Goal: Task Accomplishment & Management: Use online tool/utility

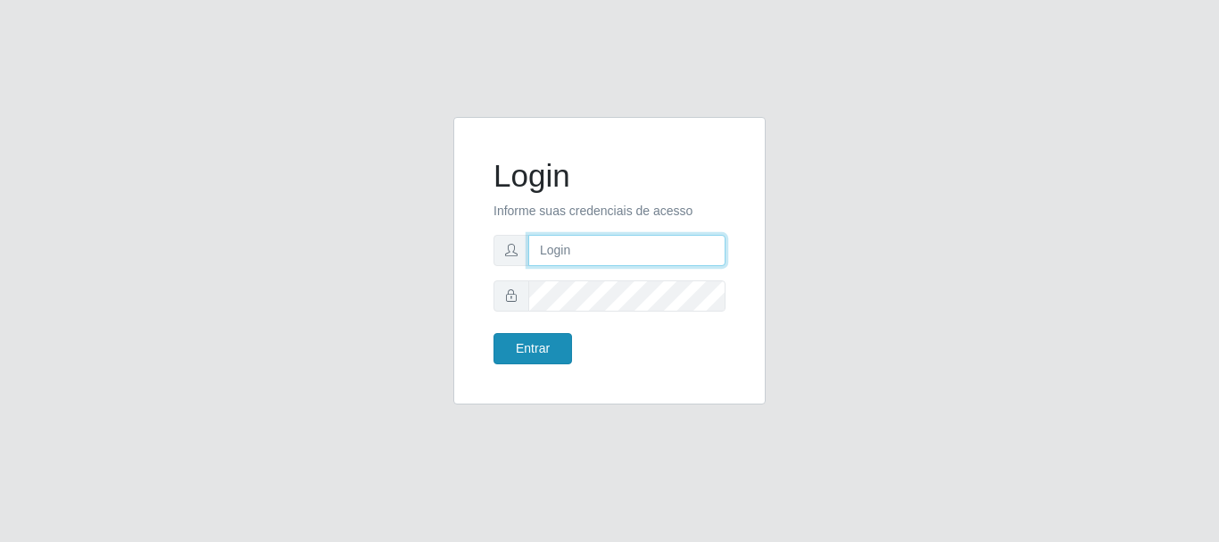
type input "[PERSON_NAME]"
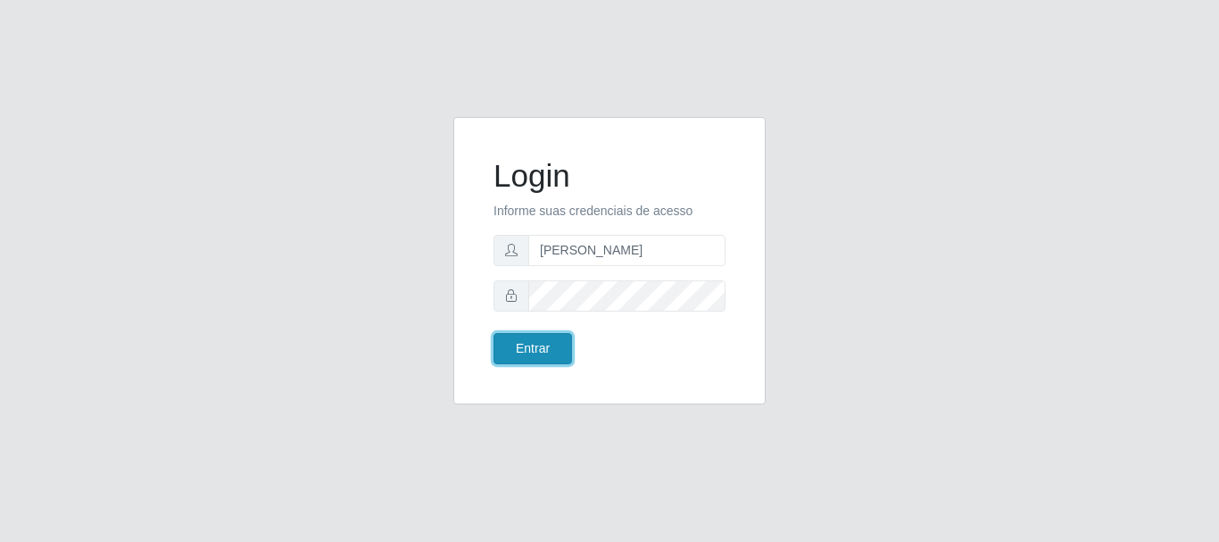
click at [542, 346] on button "Entrar" at bounding box center [533, 348] width 79 height 31
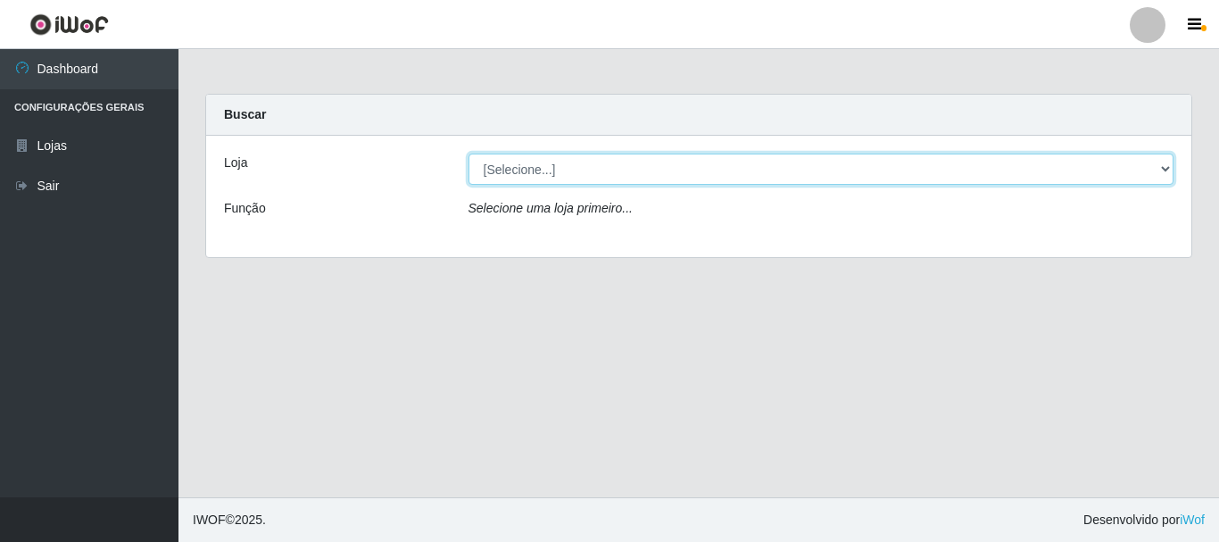
click at [1170, 167] on select "[Selecione...] Bemais Supermercados - [GEOGRAPHIC_DATA]" at bounding box center [822, 169] width 706 height 31
select select "249"
click at [469, 154] on select "[Selecione...] Bemais Supermercados - [GEOGRAPHIC_DATA]" at bounding box center [822, 169] width 706 height 31
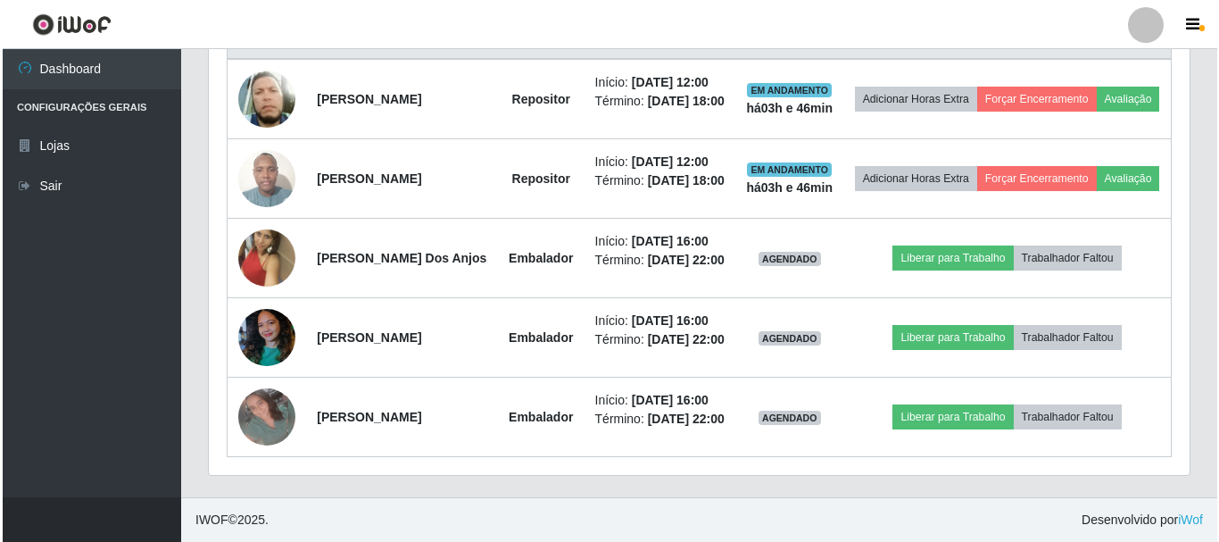
scroll to position [790, 0]
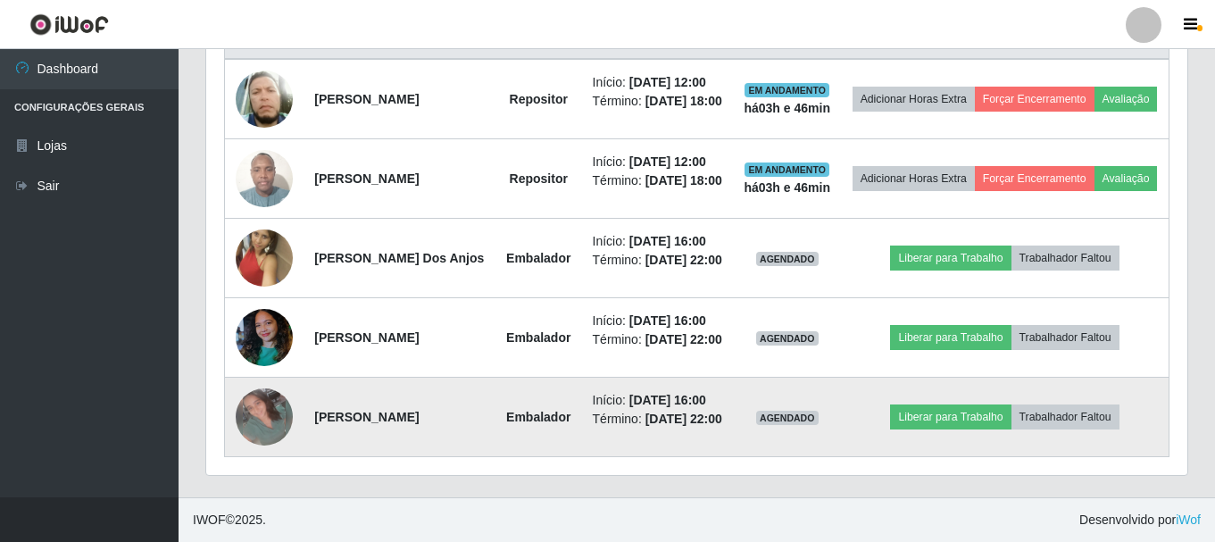
click at [270, 400] on img at bounding box center [264, 416] width 57 height 57
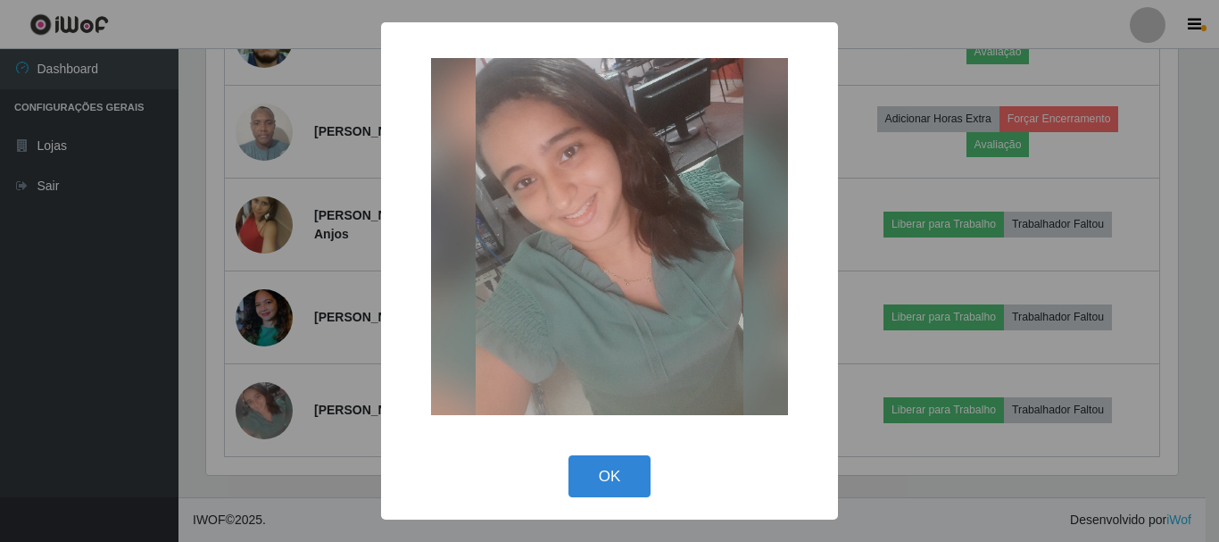
click at [868, 305] on div "× OK Cancel" at bounding box center [609, 271] width 1219 height 542
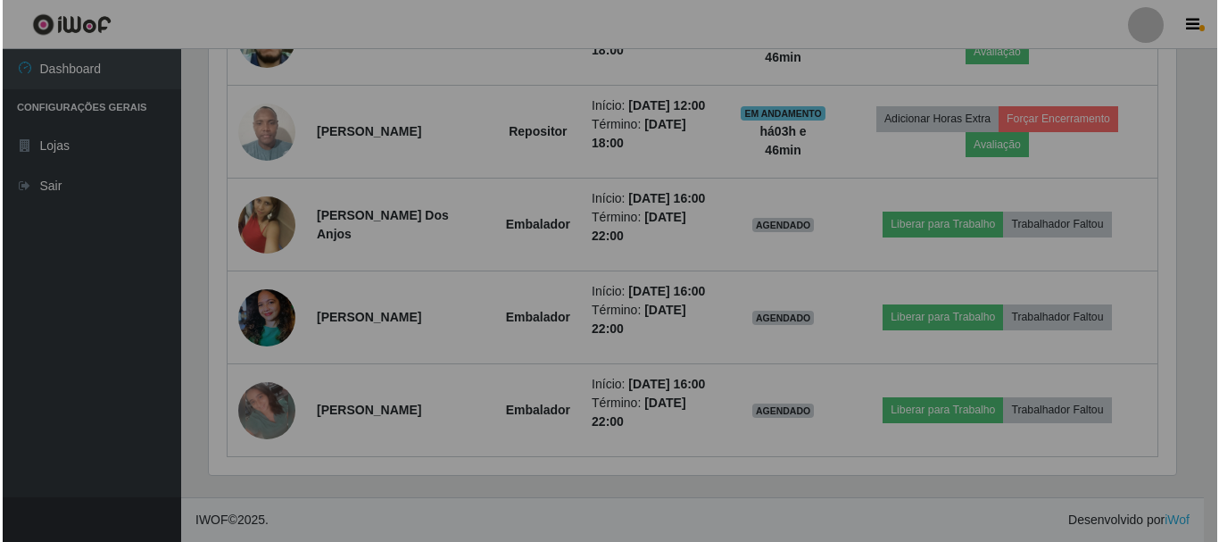
scroll to position [370, 981]
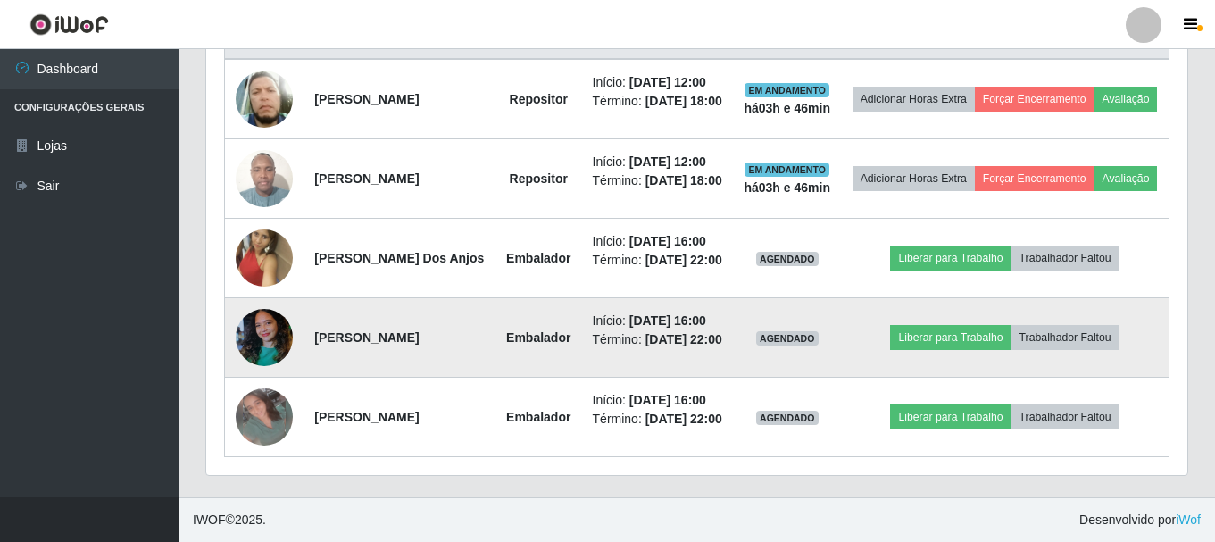
click at [264, 316] on img at bounding box center [264, 338] width 57 height 76
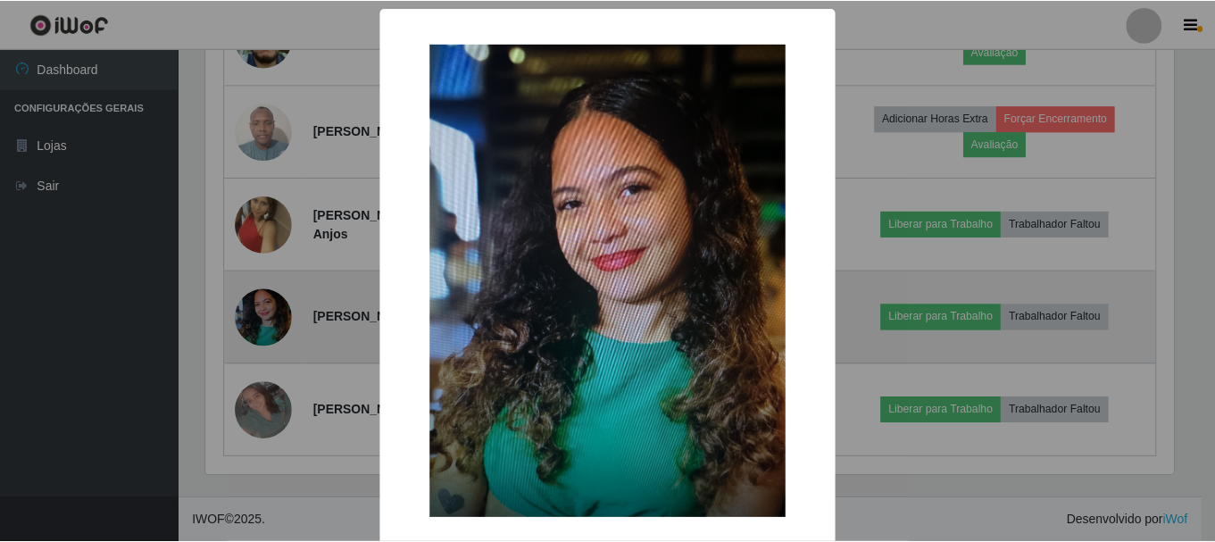
scroll to position [370, 972]
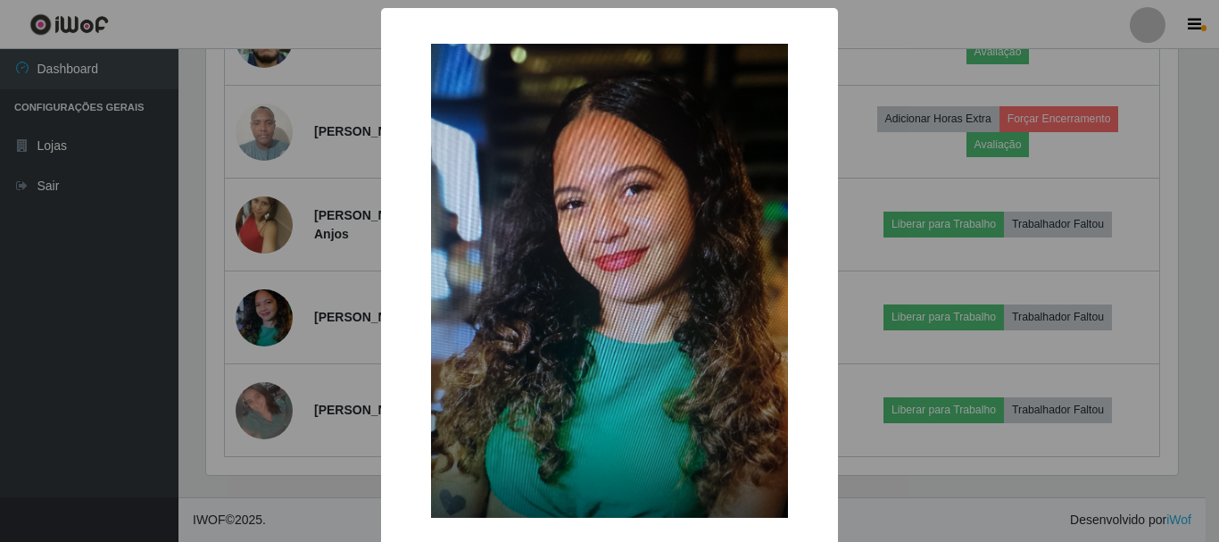
click at [870, 215] on div "× OK Cancel" at bounding box center [609, 271] width 1219 height 542
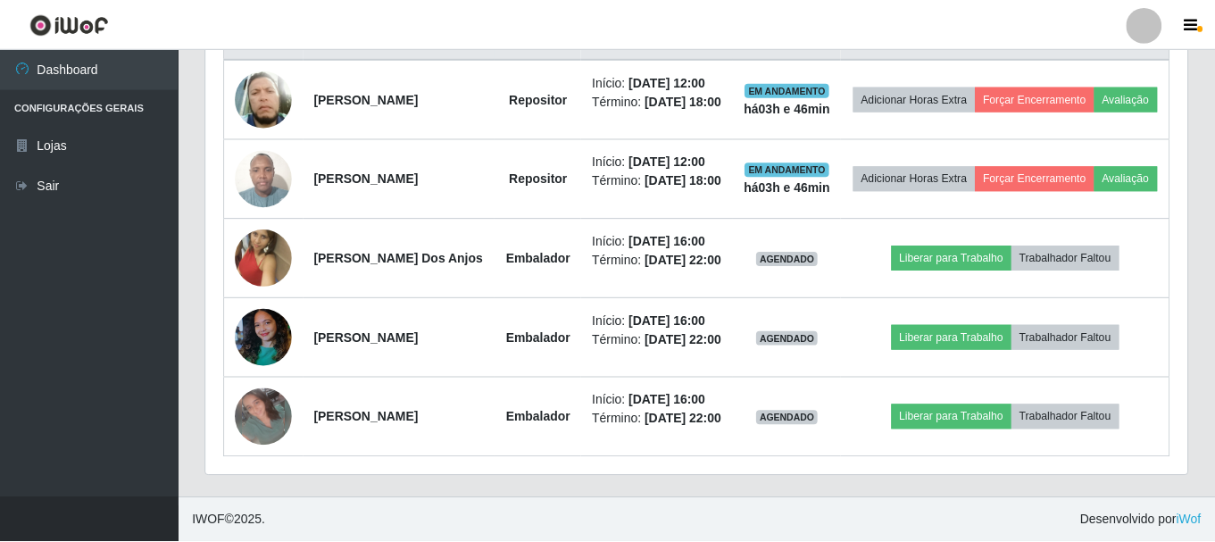
scroll to position [370, 981]
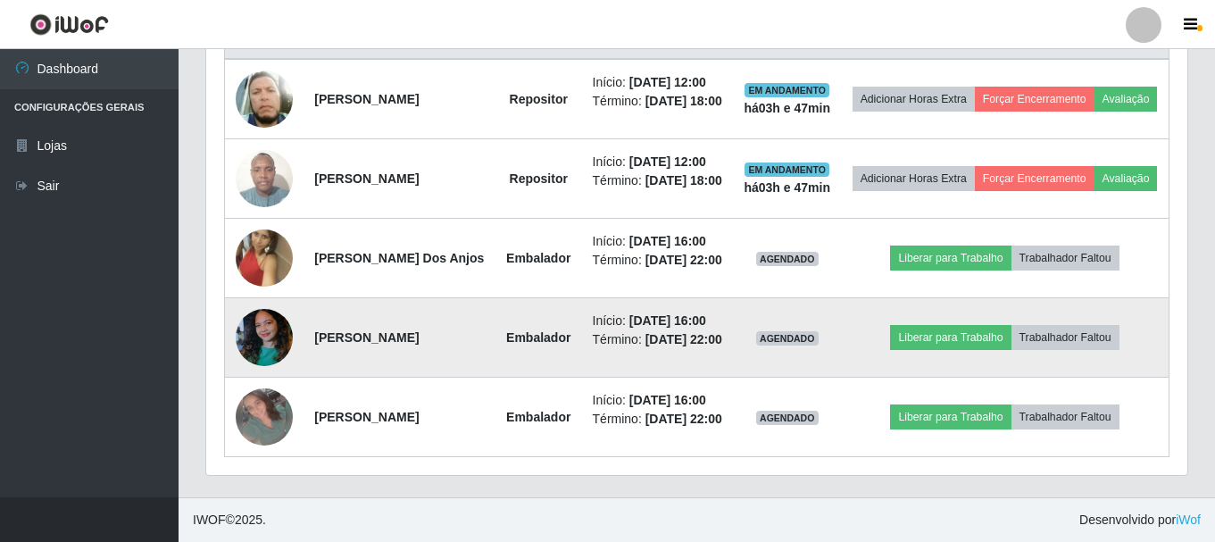
click at [234, 330] on td at bounding box center [264, 337] width 79 height 79
click at [257, 320] on img at bounding box center [264, 338] width 57 height 76
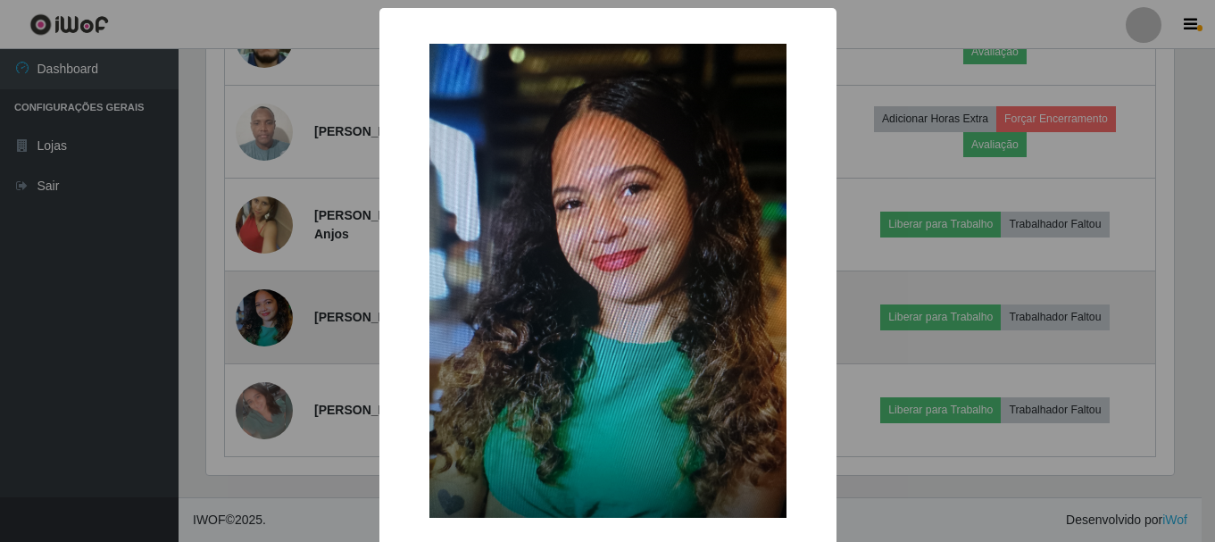
scroll to position [370, 972]
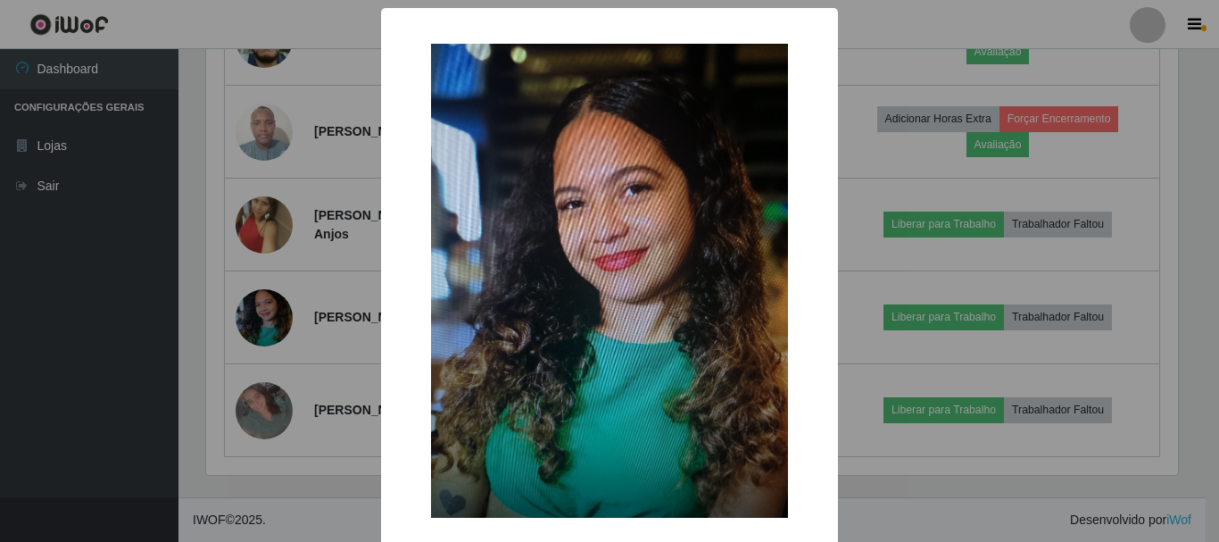
click at [860, 200] on div "× OK Cancel" at bounding box center [609, 271] width 1219 height 542
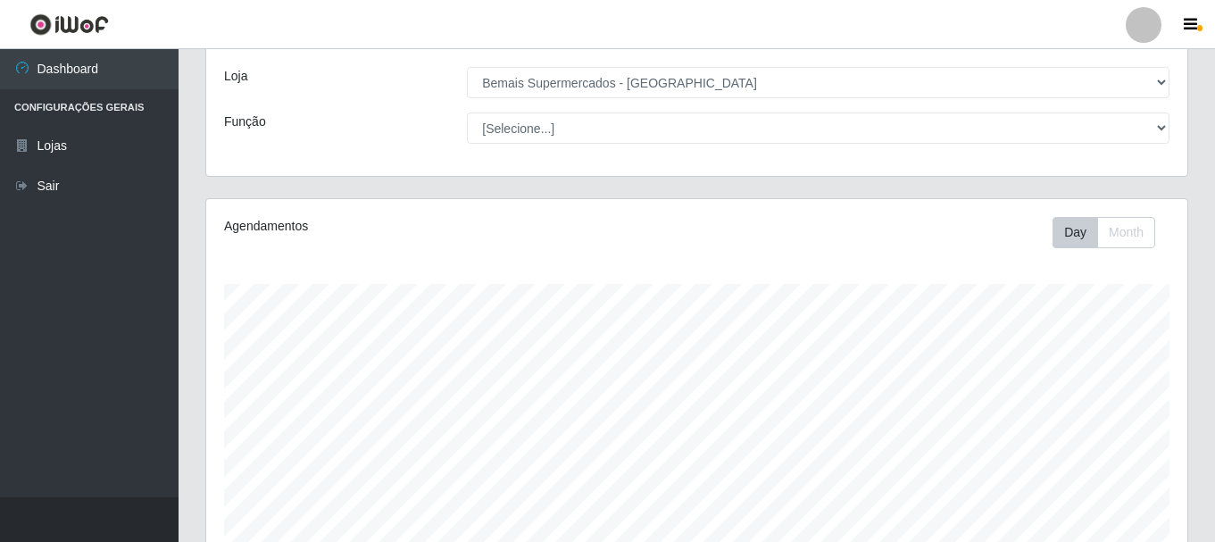
scroll to position [0, 0]
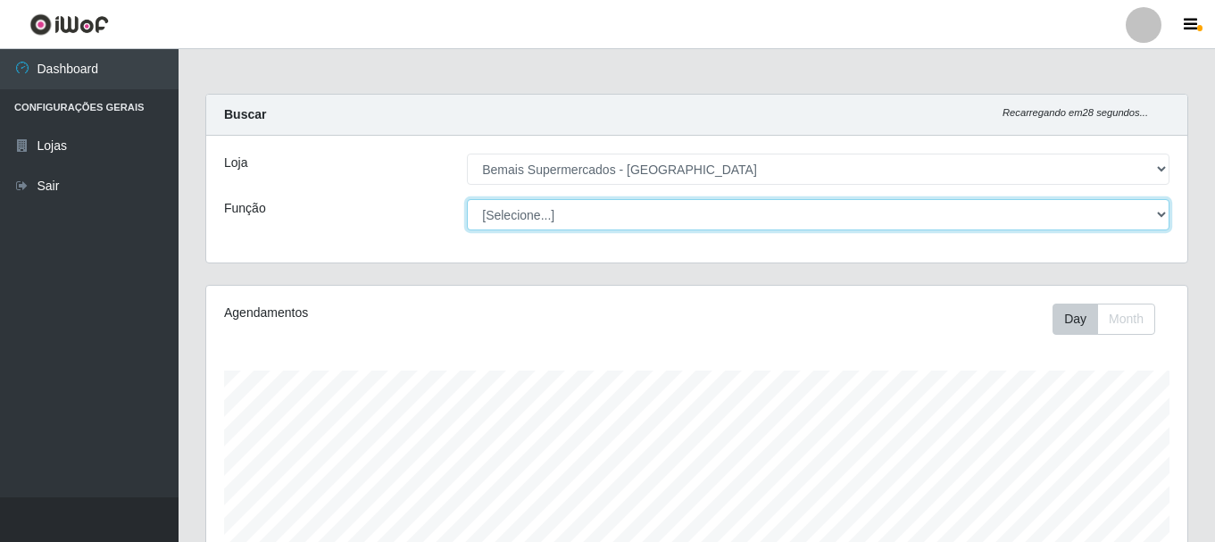
click at [747, 217] on select "[Selecione...] ASG ASG + ASG ++ Auxiliar de Depósito Auxiliar de Depósito + Aux…" at bounding box center [818, 214] width 702 height 31
select select "72"
click at [467, 199] on select "[Selecione...] ASG ASG + ASG ++ Auxiliar de Depósito Auxiliar de Depósito + Aux…" at bounding box center [818, 214] width 702 height 31
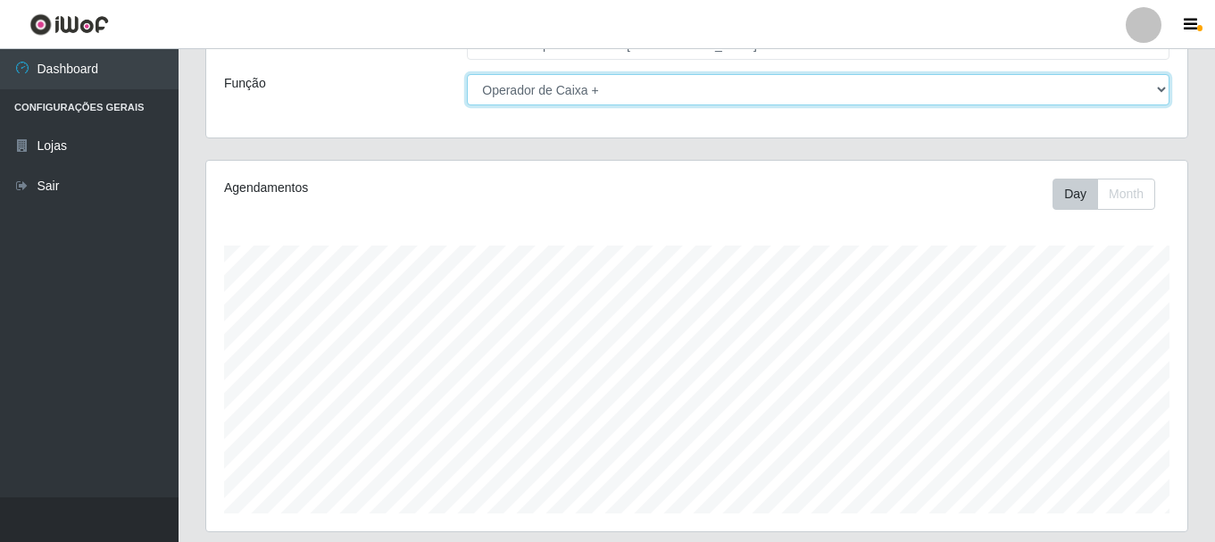
scroll to position [326, 0]
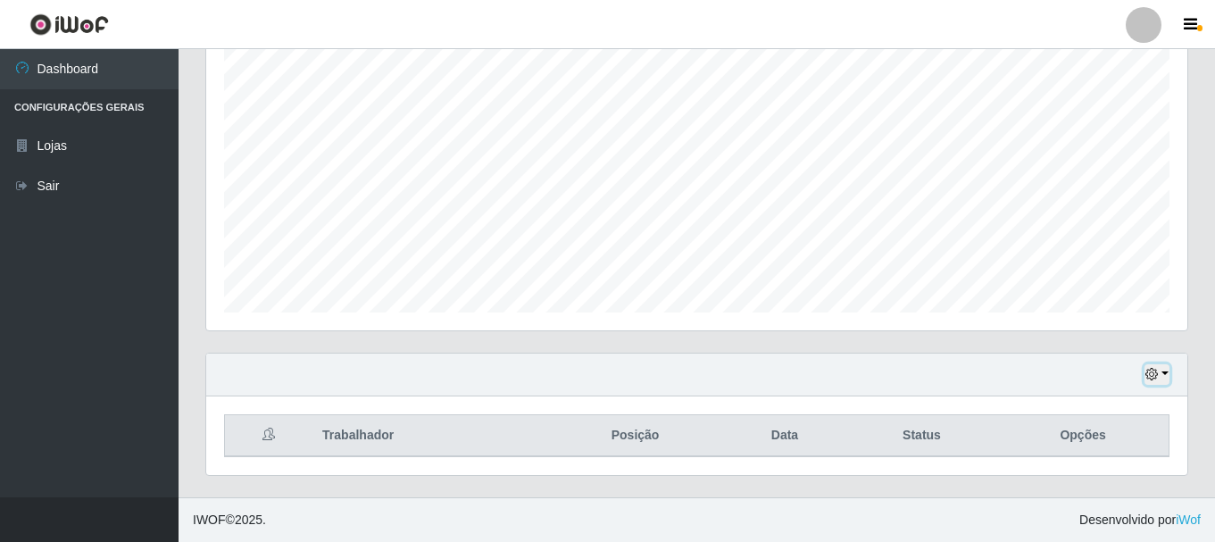
click at [1159, 370] on button "button" at bounding box center [1156, 374] width 25 height 21
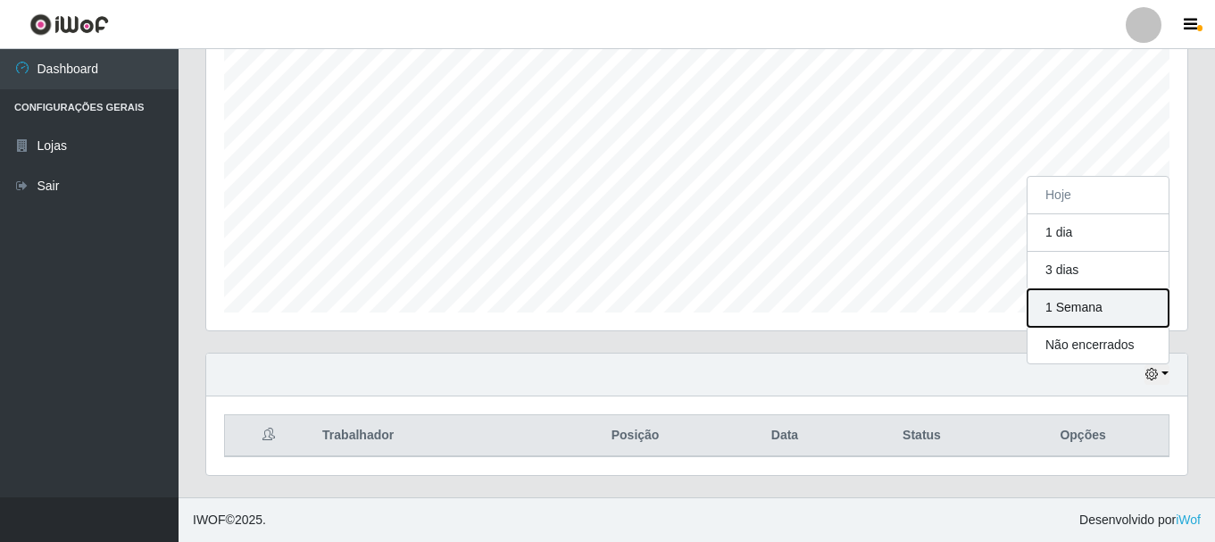
click at [1133, 309] on button "1 Semana" at bounding box center [1097, 307] width 141 height 37
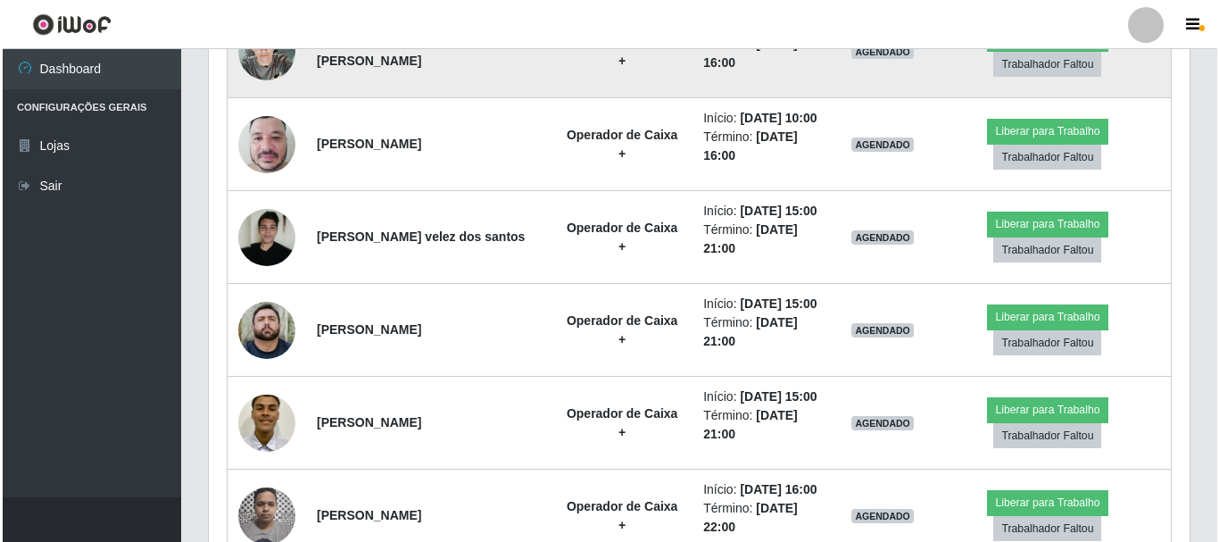
scroll to position [1625, 0]
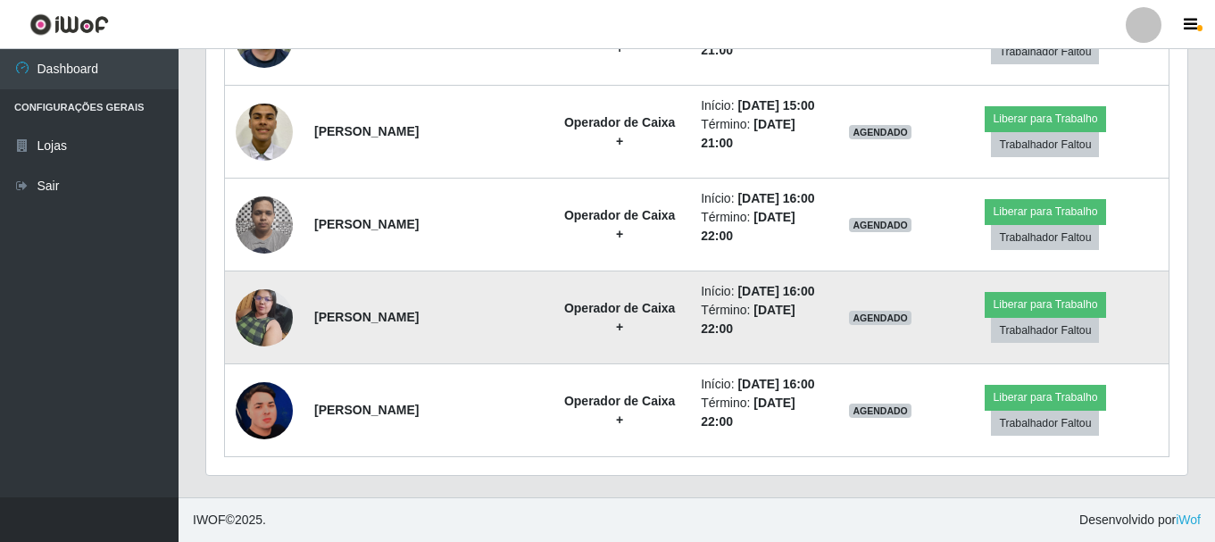
click at [255, 306] on img at bounding box center [264, 317] width 57 height 76
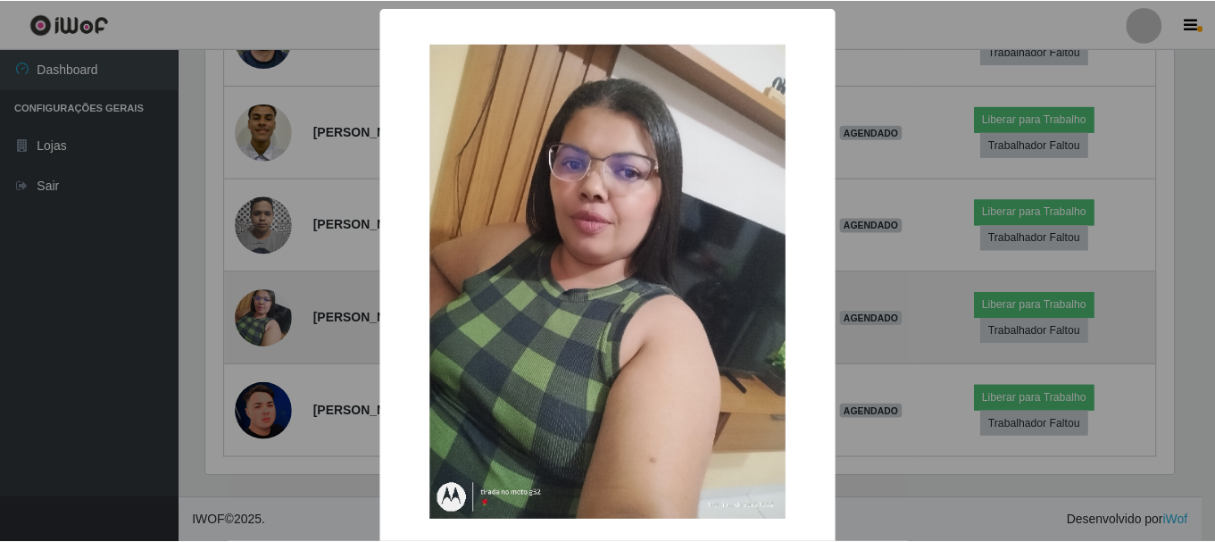
scroll to position [370, 972]
click at [255, 306] on div "× OK Cancel" at bounding box center [609, 271] width 1219 height 542
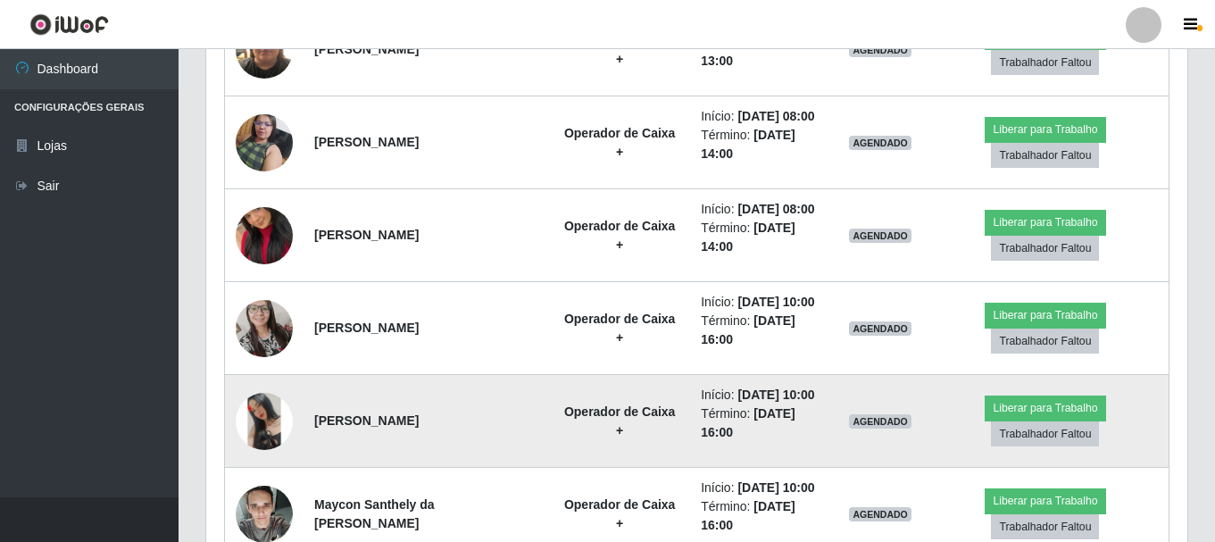
scroll to position [733, 0]
